Goal: Task Accomplishment & Management: Manage account settings

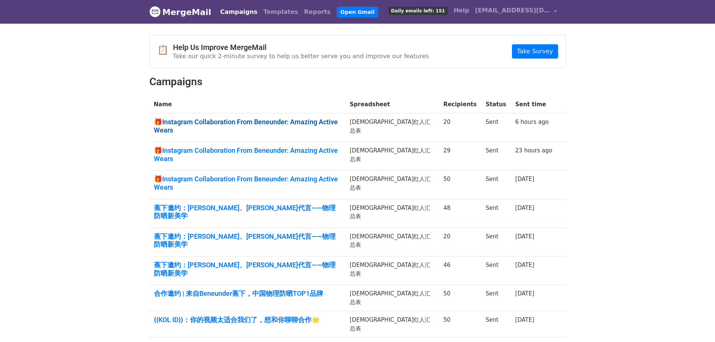
click at [302, 122] on link "🎁Instagram Collaboration From Beneunder: Amazing Active Wears" at bounding box center [247, 126] width 187 height 16
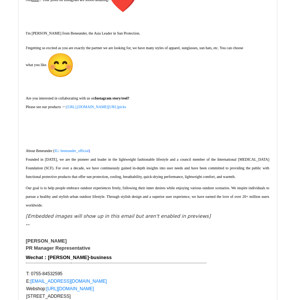
scroll to position [713, 0]
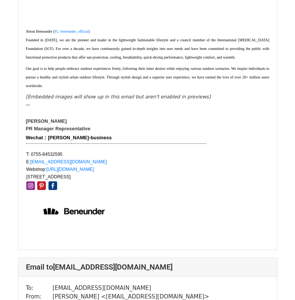
scroll to position [243, 0]
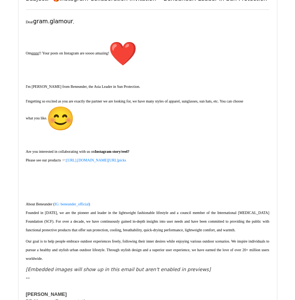
scroll to position [600, 0]
